Goal: Task Accomplishment & Management: Complete application form

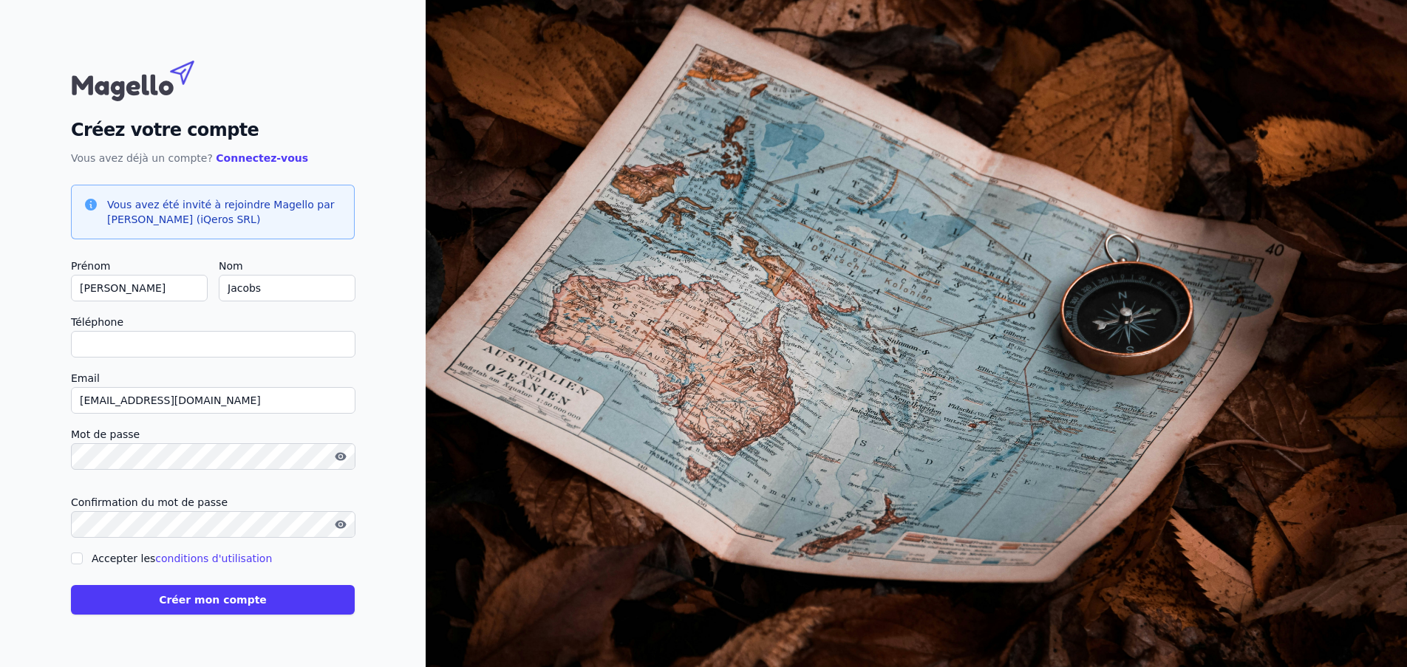
click at [125, 344] on input "Téléphone" at bounding box center [213, 344] width 284 height 27
type input "0"
checkbox input "false"
type input "0475400475"
click at [78, 556] on input "Accepter les conditions d'utilisation" at bounding box center [77, 559] width 12 height 12
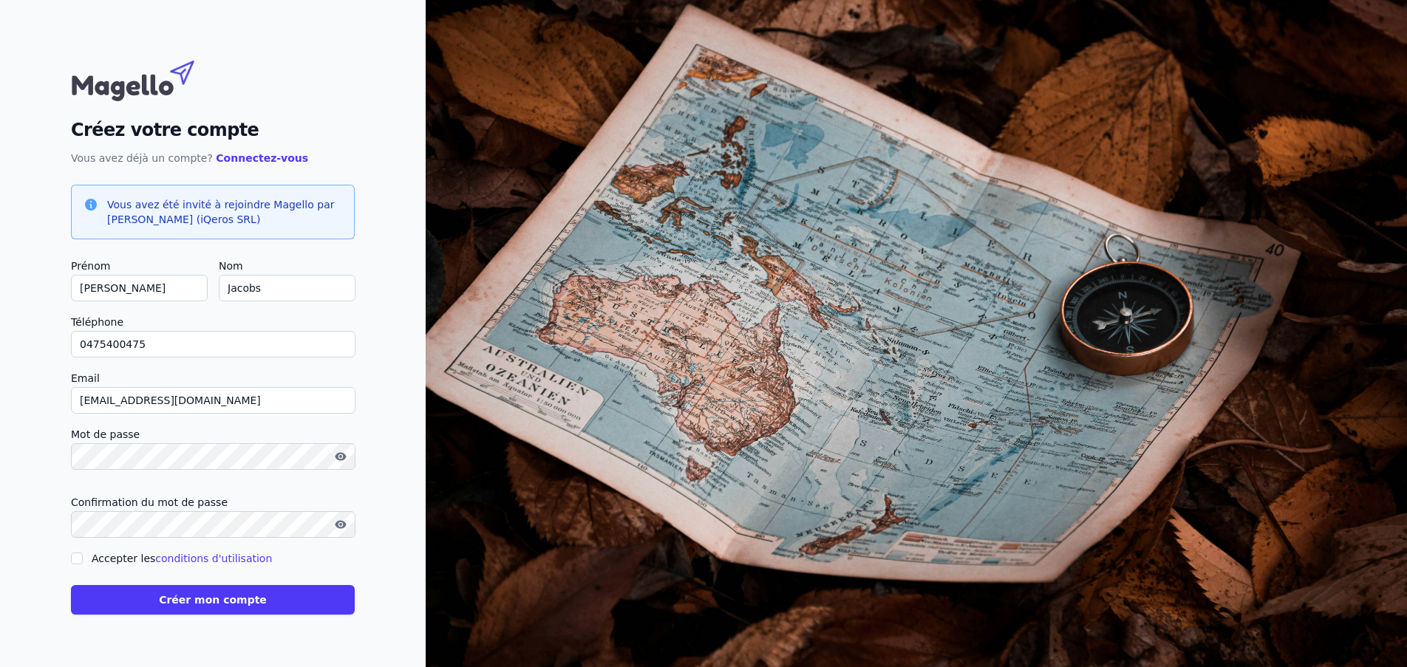
checkbox input "true"
click at [227, 601] on button "Créer mon compte" at bounding box center [213, 600] width 284 height 30
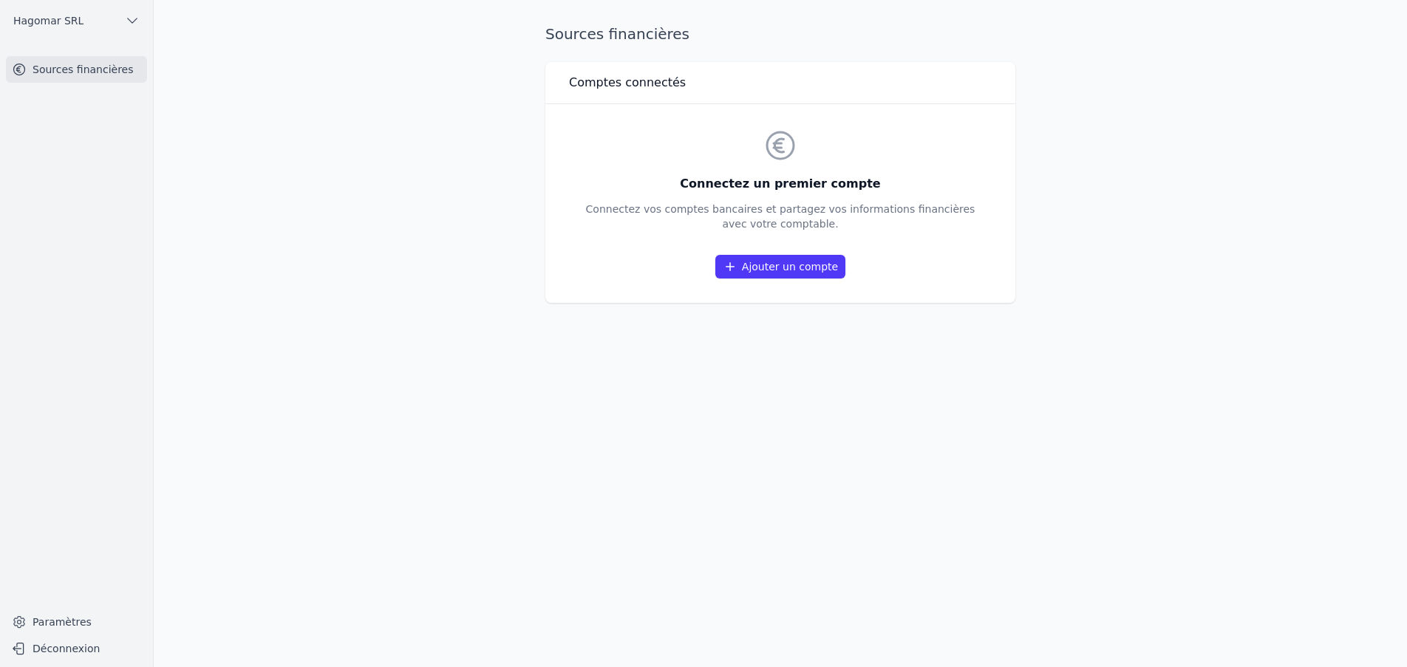
click at [776, 268] on link "Ajouter un compte" at bounding box center [780, 267] width 130 height 24
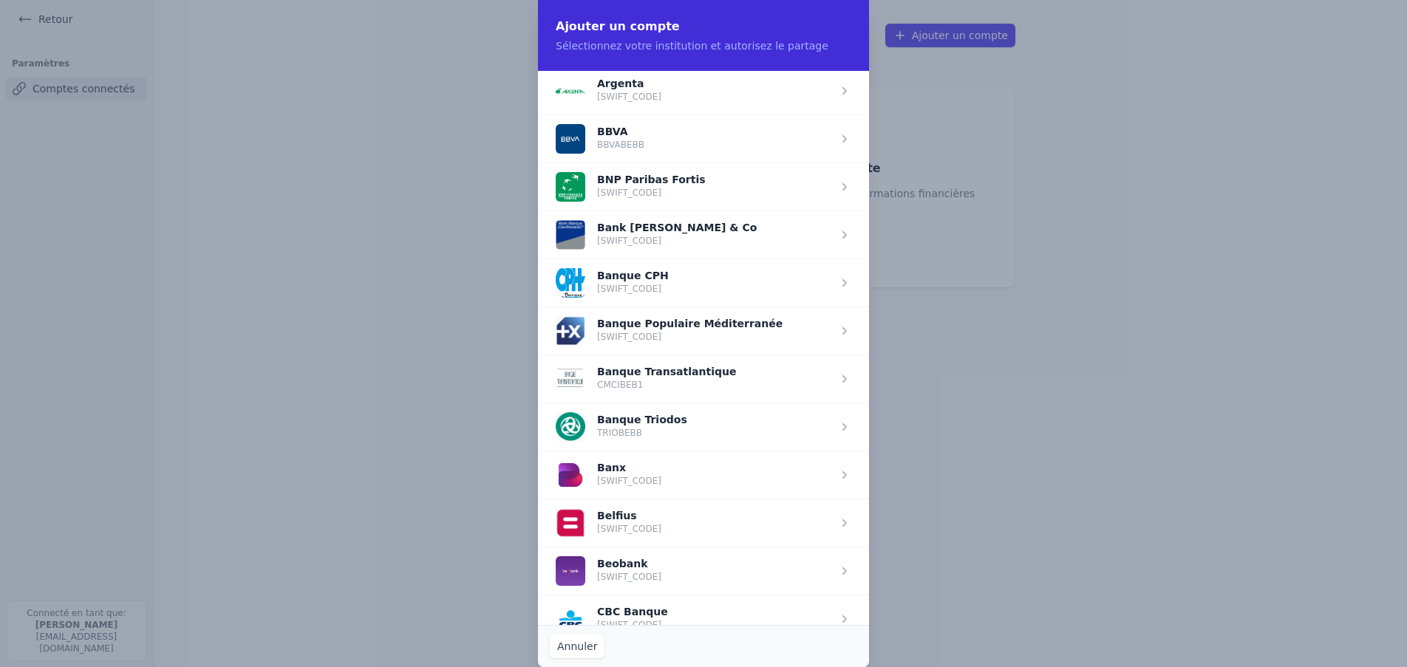
scroll to position [222, 0]
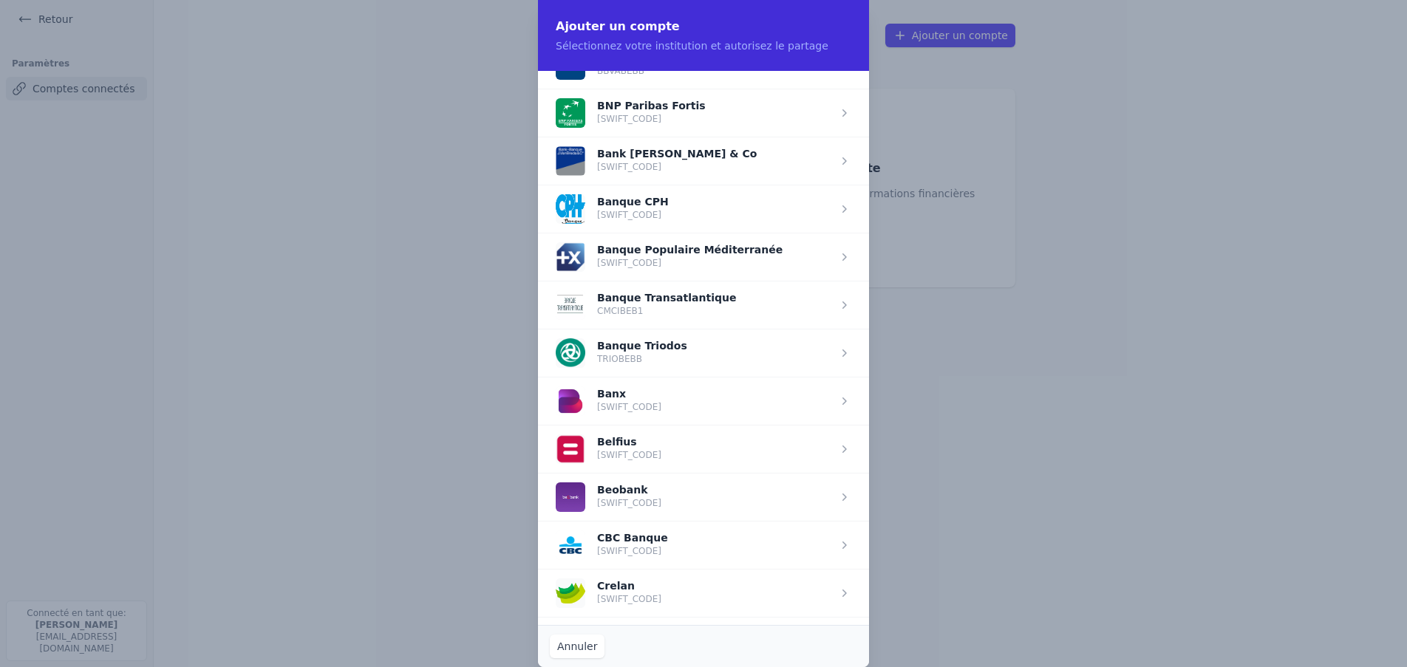
click at [649, 445] on span "button" at bounding box center [703, 449] width 331 height 48
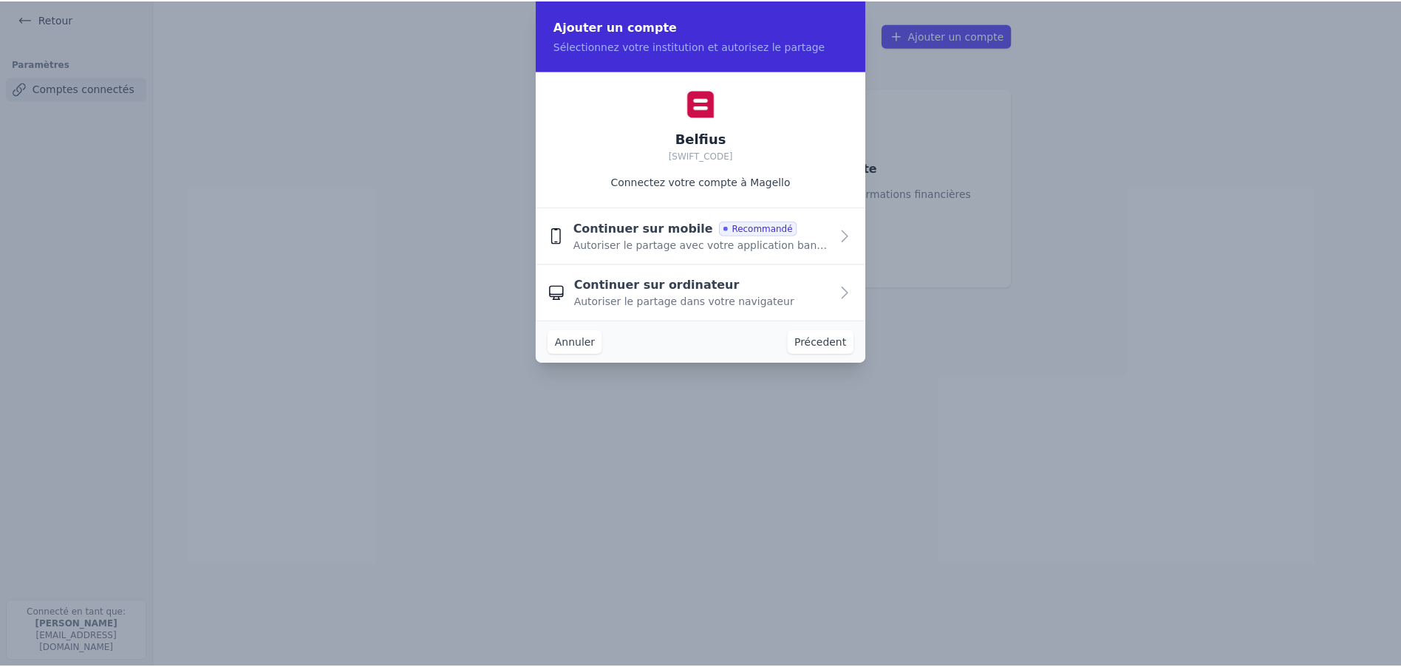
scroll to position [0, 0]
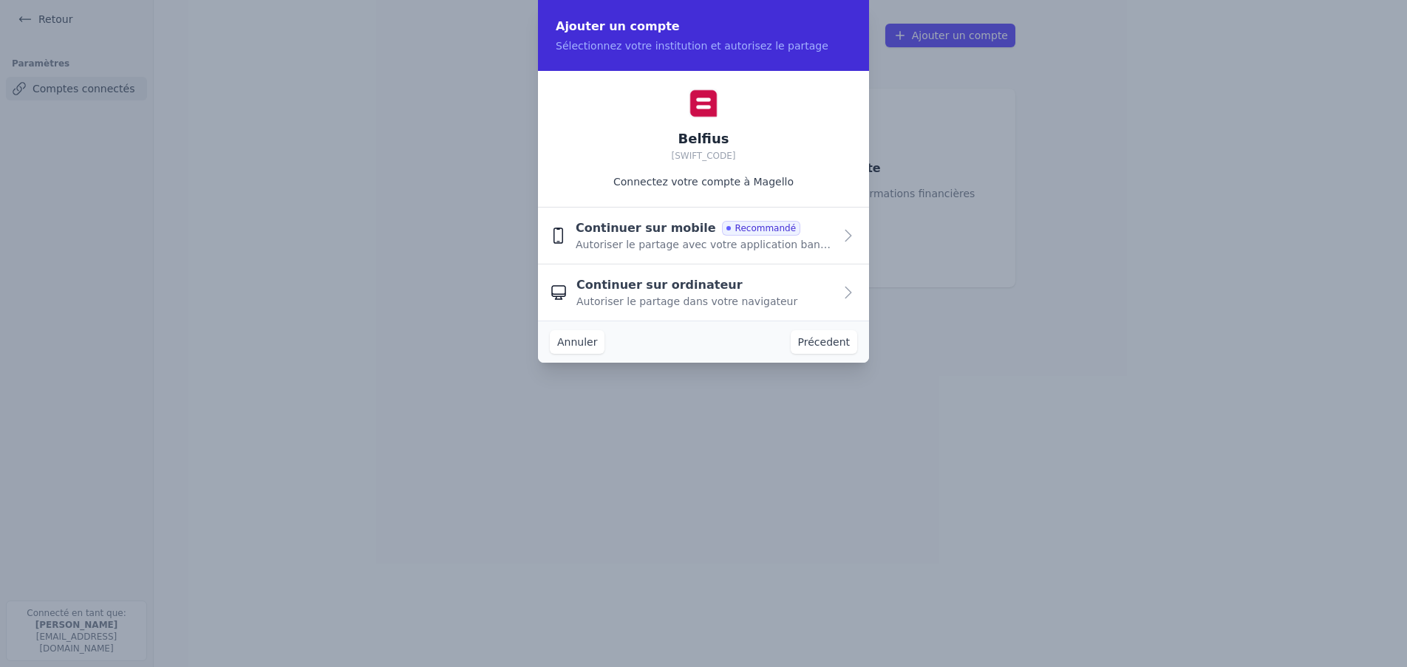
click at [714, 299] on span "Autoriser le partage dans votre navigateur" at bounding box center [686, 301] width 221 height 15
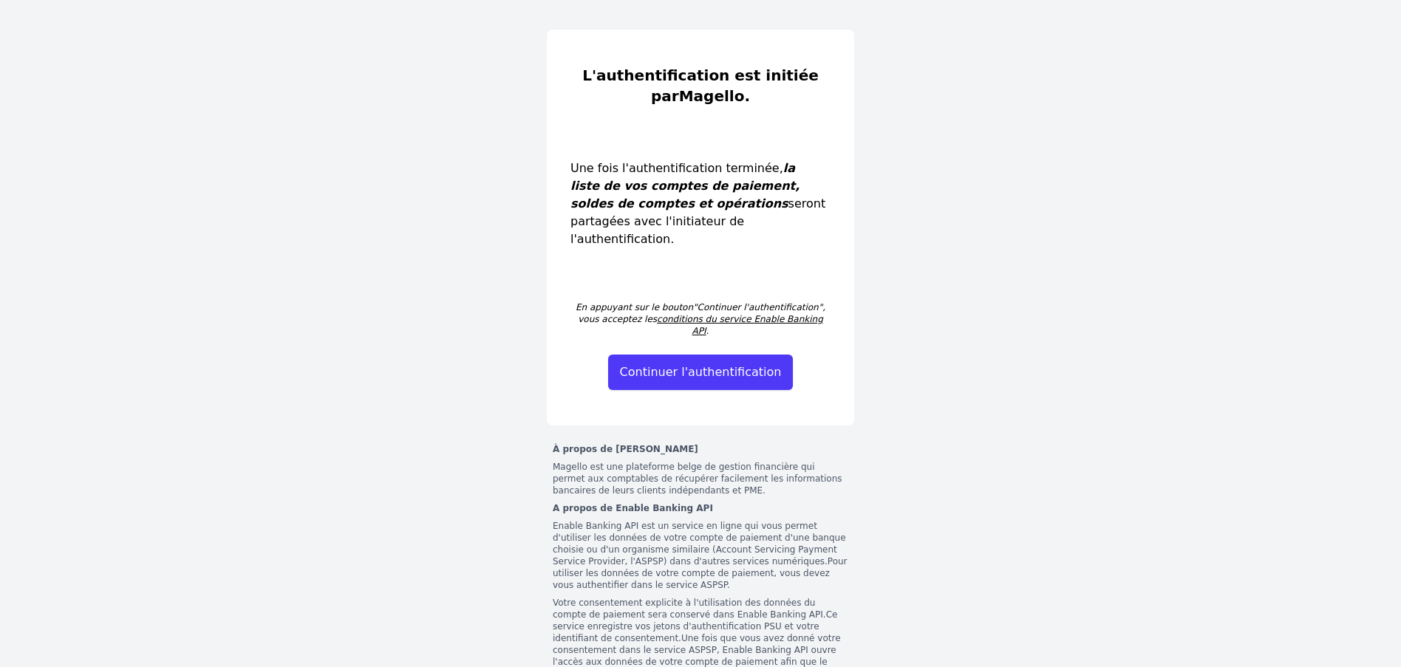
click at [701, 355] on button "Continuer l'authentification" at bounding box center [700, 372] width 185 height 35
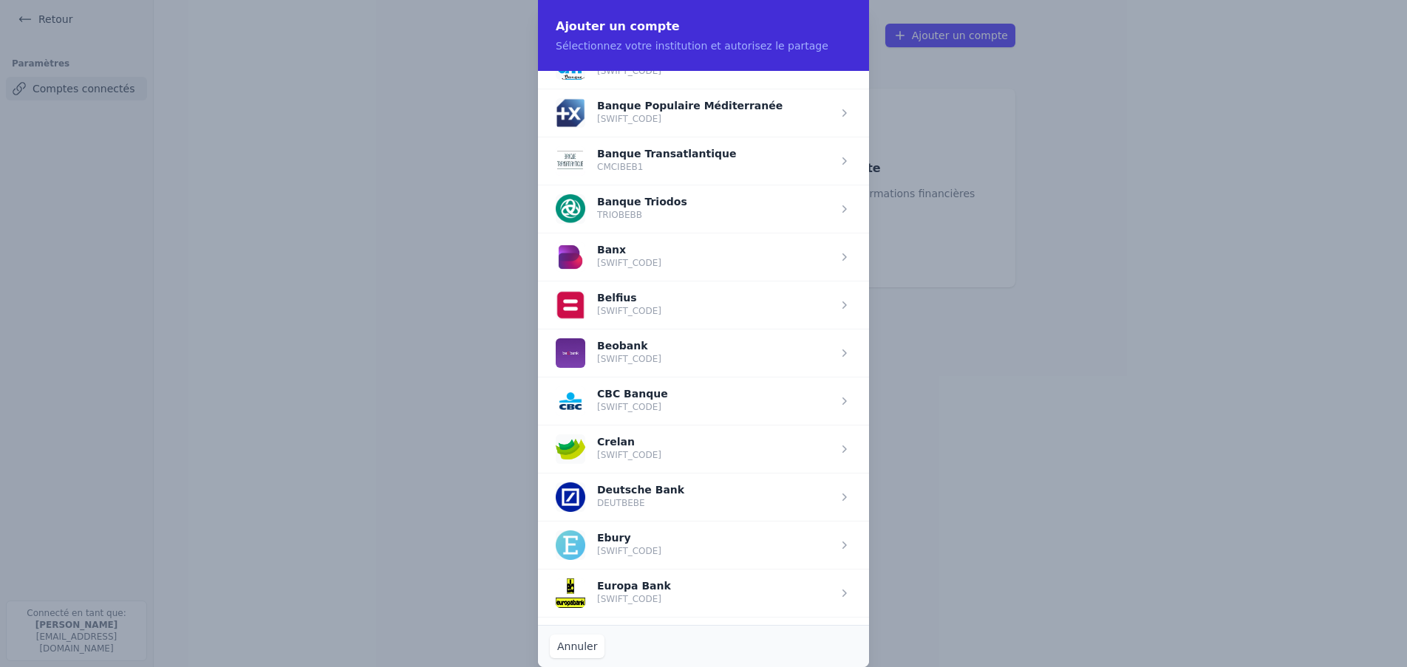
scroll to position [369, 0]
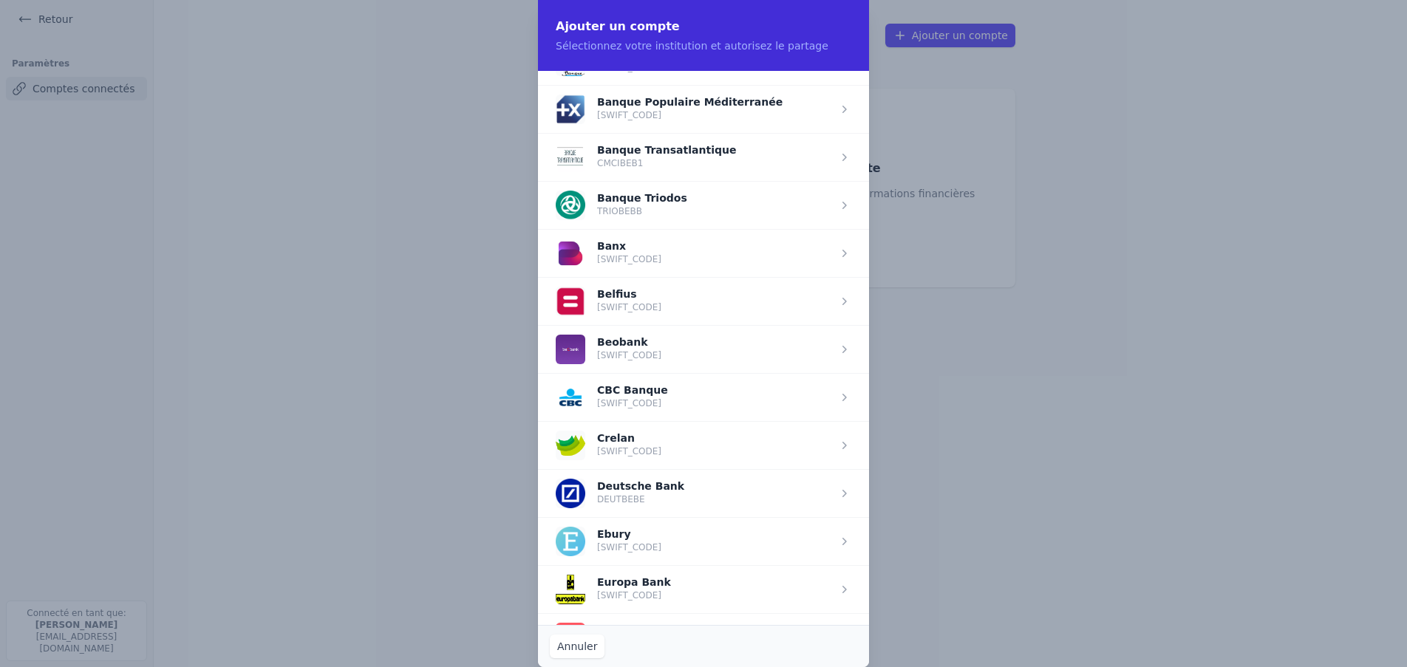
click at [635, 298] on span "button" at bounding box center [703, 301] width 331 height 48
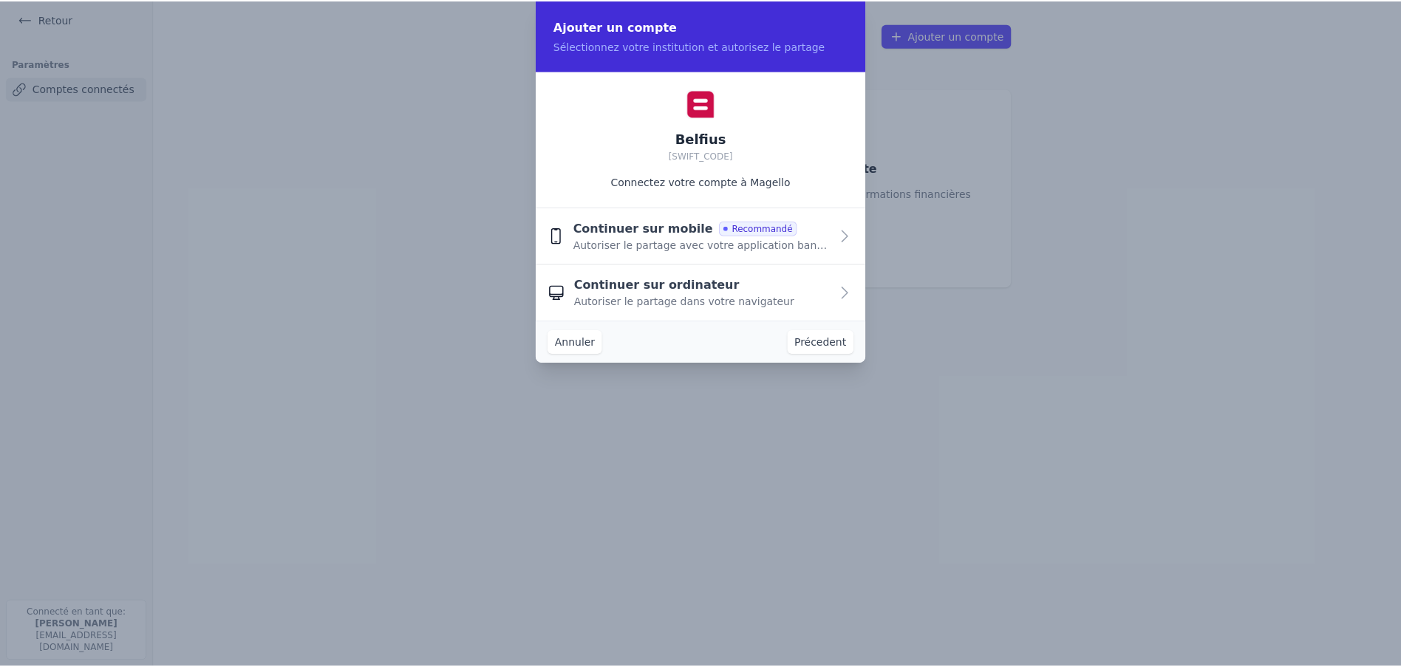
scroll to position [0, 0]
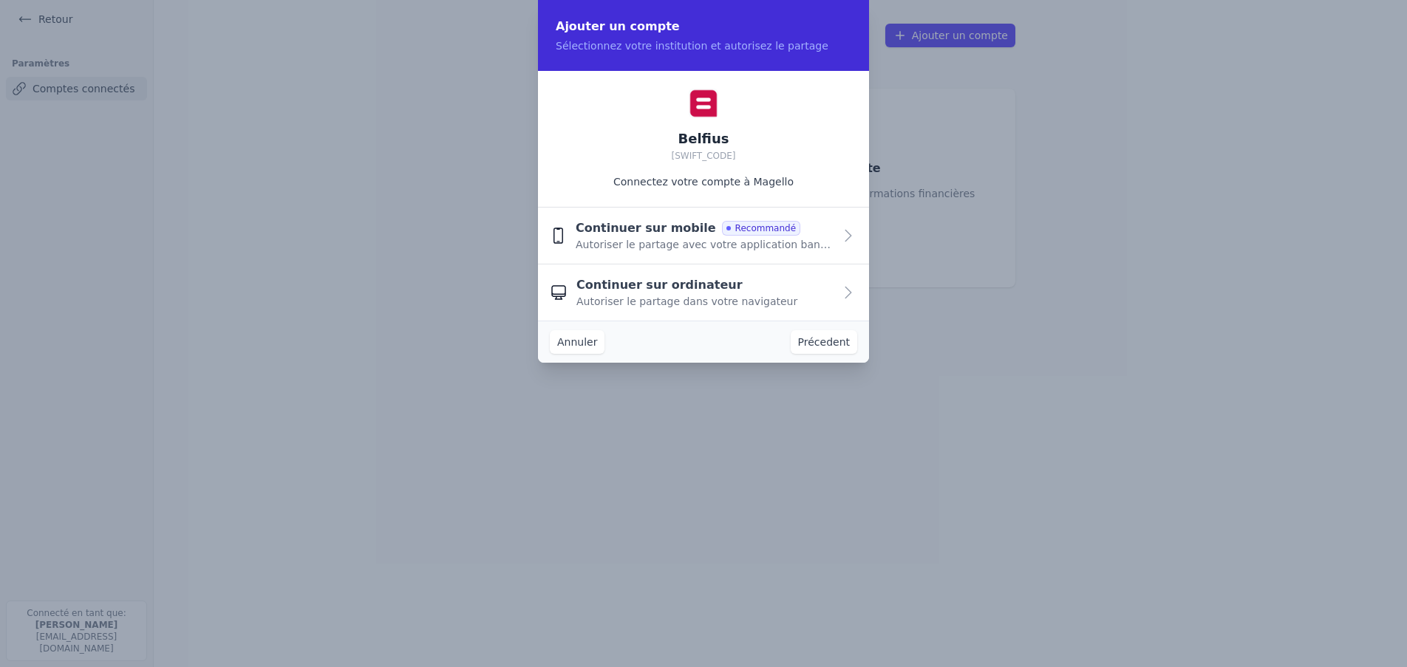
click at [692, 295] on span "Autoriser le partage dans votre navigateur" at bounding box center [686, 301] width 221 height 15
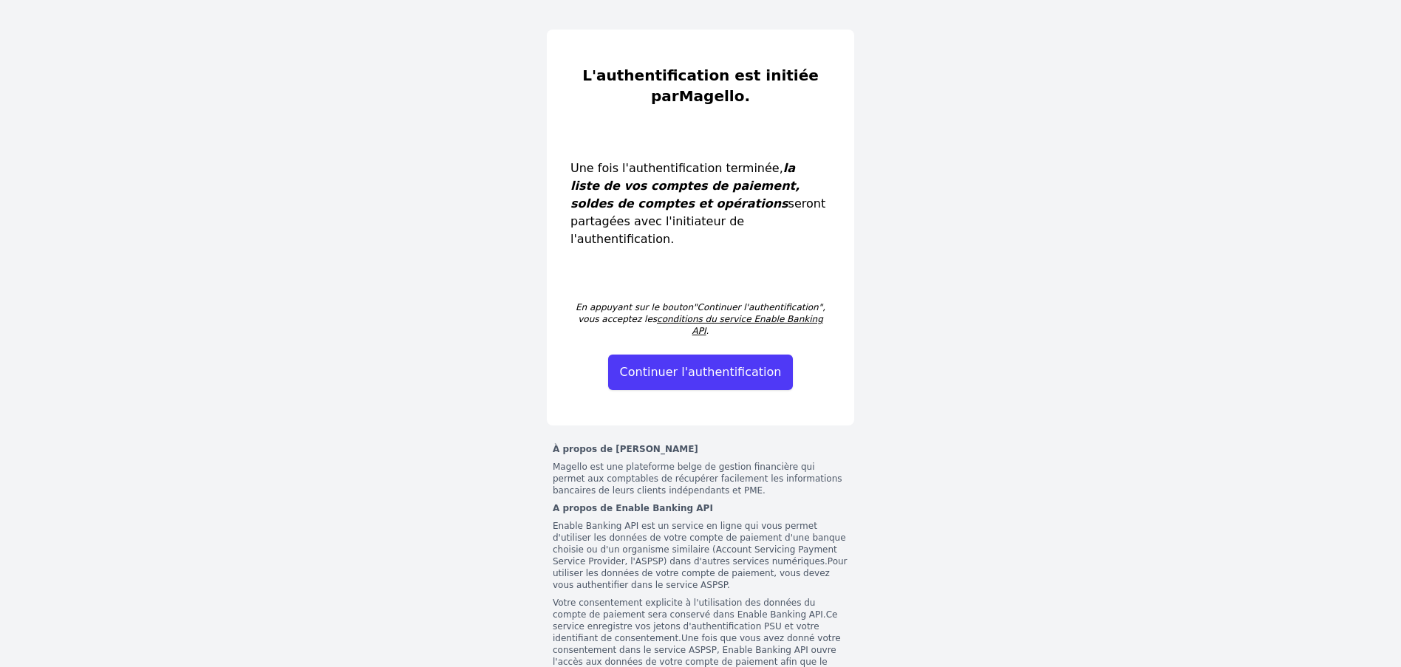
click at [689, 355] on button "Continuer l'authentification" at bounding box center [700, 372] width 185 height 35
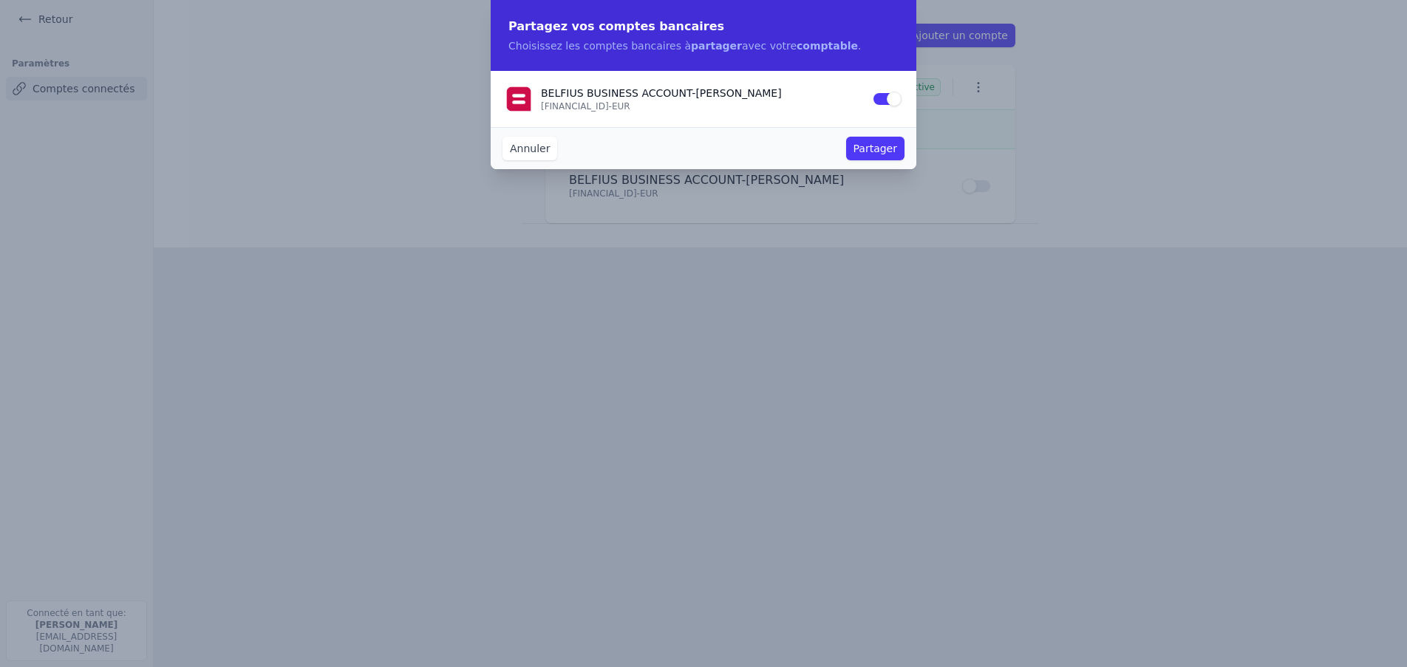
click at [882, 145] on button "Partager" at bounding box center [875, 149] width 58 height 24
